Goal: Task Accomplishment & Management: Use online tool/utility

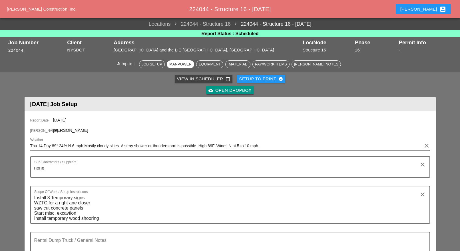
scroll to position [178, 0]
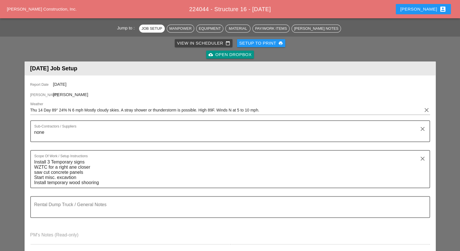
scroll to position [0, 0]
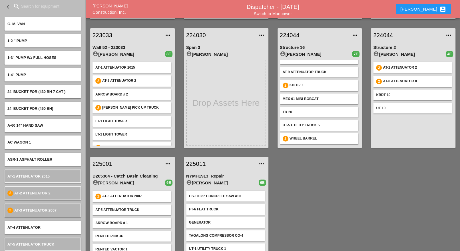
scroll to position [143, 0]
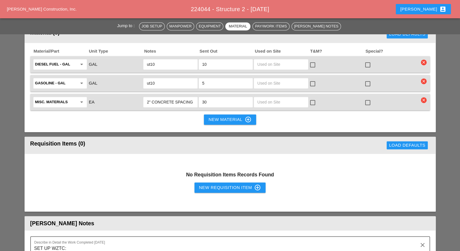
scroll to position [607, 0]
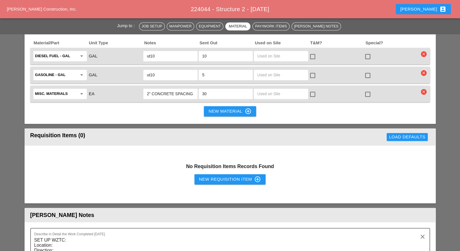
click at [215, 176] on div "New Requisition Item control_point" at bounding box center [230, 179] width 62 height 7
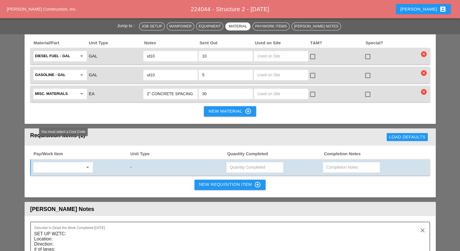
click at [76, 162] on input "text" at bounding box center [59, 166] width 48 height 9
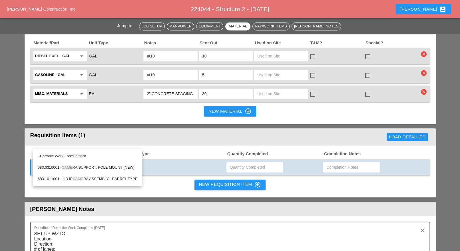
drag, startPoint x: 81, startPoint y: 155, endPoint x: 83, endPoint y: 155, distance: 2.9
click at [81, 156] on span "Came" at bounding box center [78, 156] width 10 height 4
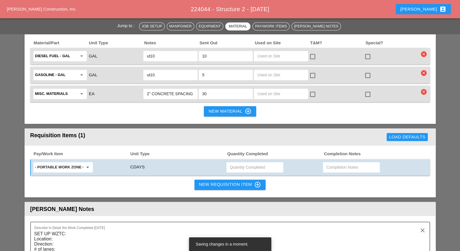
type input "- Portable Work Zone Camera"
click at [236, 162] on input "text" at bounding box center [255, 166] width 50 height 9
type input "4"
click at [276, 164] on div "Pay/Work Item Unit Type Quantity Completed Completion Notes - Portable Work Zon…" at bounding box center [230, 171] width 411 height 52
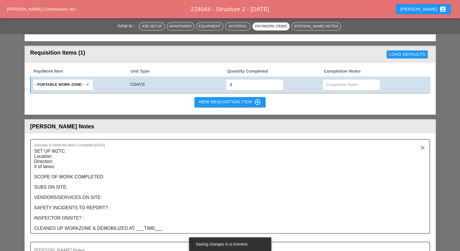
scroll to position [714, 0]
